Goal: Information Seeking & Learning: Find contact information

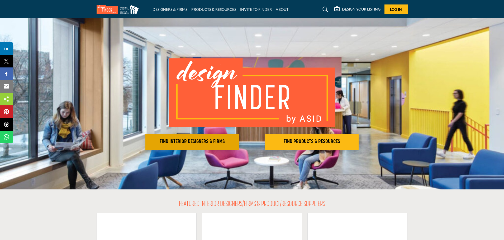
click at [198, 139] on h2 "FIND INTERIOR DESIGNERS & FIRMS" at bounding box center [192, 142] width 90 height 6
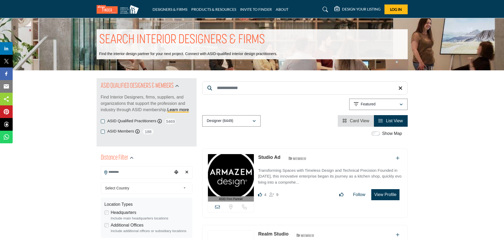
click at [139, 171] on input "Search Location" at bounding box center [136, 172] width 71 height 10
click at [185, 188] on b at bounding box center [185, 188] width 5 height 7
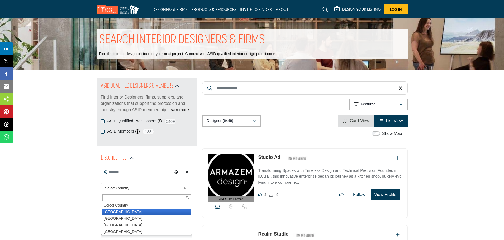
click at [128, 213] on li "United States" at bounding box center [146, 212] width 88 height 7
type input "***"
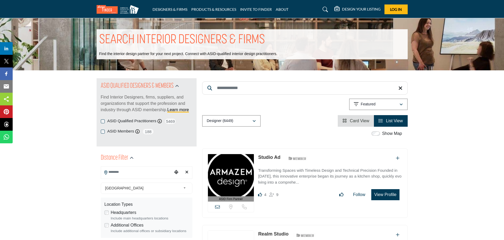
click at [126, 171] on input "Search Location" at bounding box center [136, 172] width 71 height 10
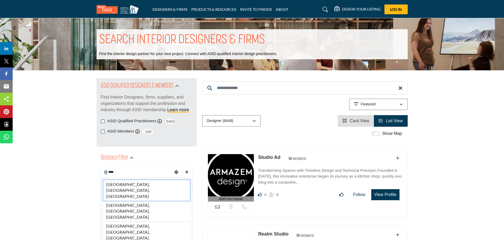
click at [124, 184] on li "Lodi, CA, USA" at bounding box center [146, 190] width 87 height 21
type input "**********"
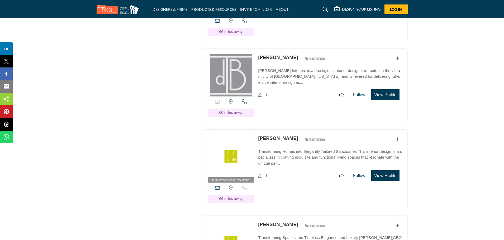
scroll to position [7481, 0]
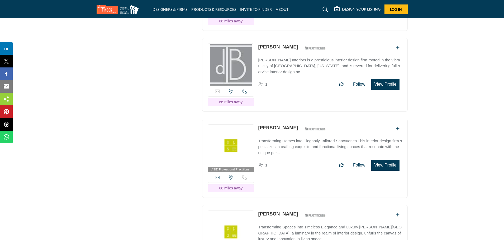
drag, startPoint x: 257, startPoint y: 93, endPoint x: 292, endPoint y: 93, distance: 35.1
click at [292, 119] on div "ASID Professional Practitioner ASID Professional Practitioners have successfull…" at bounding box center [305, 158] width 206 height 79
copy link "Amanda Morris"
drag, startPoint x: 256, startPoint y: 178, endPoint x: 302, endPoint y: 178, distance: 46.2
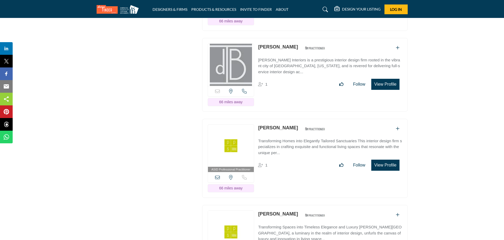
copy link "Pamela Pennington"
